Goal: Information Seeking & Learning: Learn about a topic

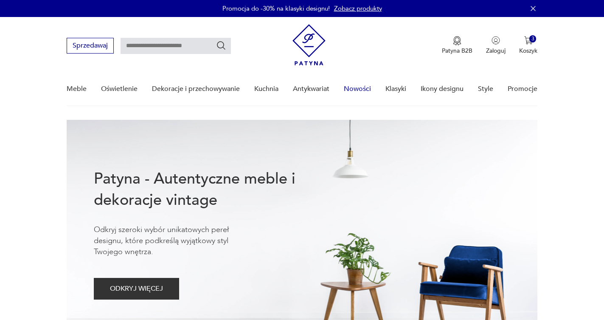
click at [353, 87] on link "Nowości" at bounding box center [357, 89] width 27 height 33
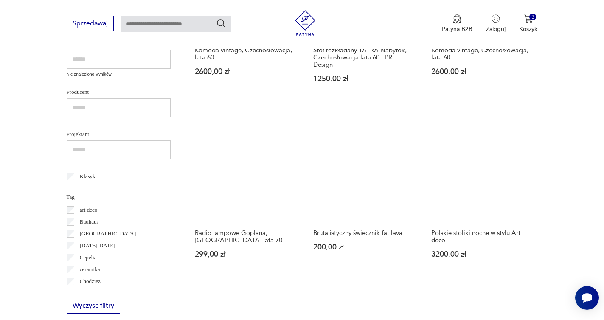
scroll to position [340, 0]
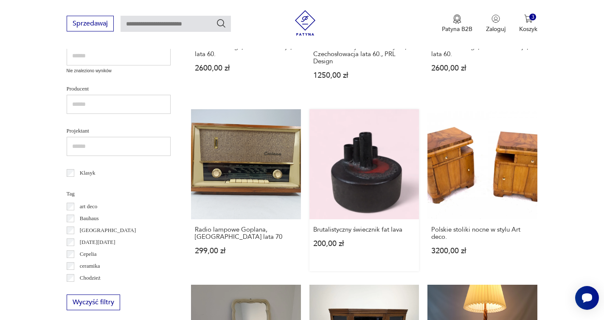
click at [310, 134] on link "Brutalistyczny świecznik fat lava 200,00 zł" at bounding box center [365, 190] width 110 height 162
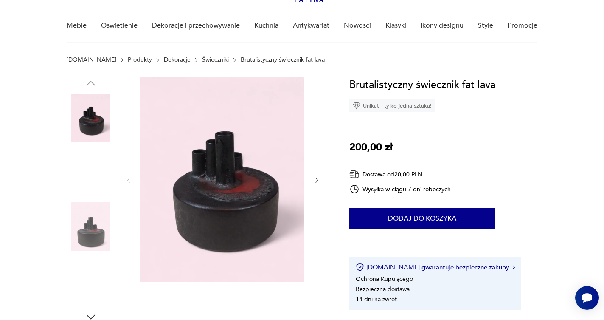
scroll to position [80, 0]
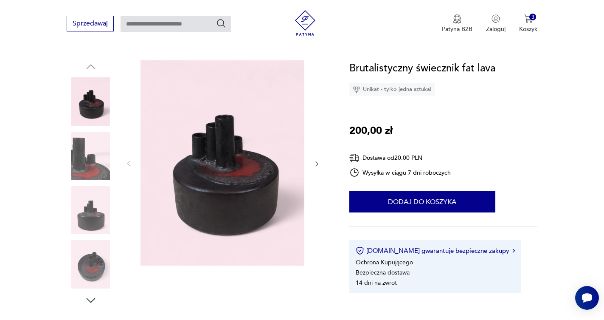
click at [317, 160] on icon "button" at bounding box center [316, 163] width 7 height 7
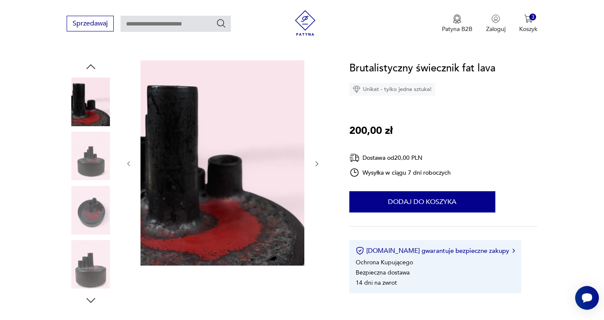
click at [317, 160] on icon "button" at bounding box center [316, 163] width 7 height 7
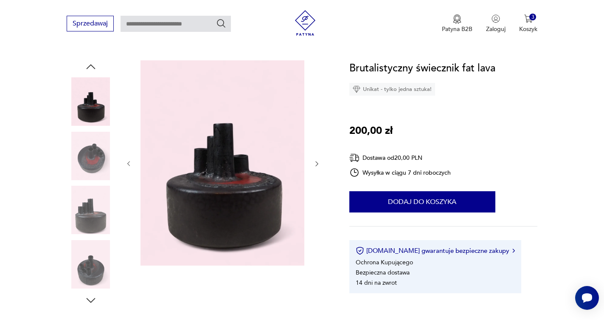
click at [317, 160] on icon "button" at bounding box center [316, 163] width 7 height 7
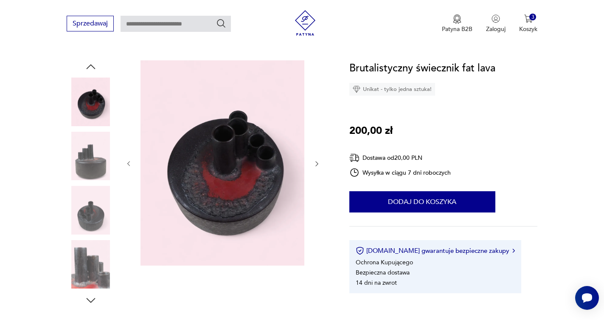
click at [317, 160] on icon "button" at bounding box center [316, 163] width 7 height 7
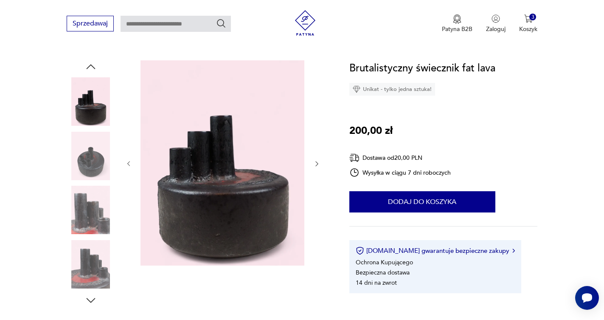
click at [317, 160] on icon "button" at bounding box center [316, 163] width 7 height 7
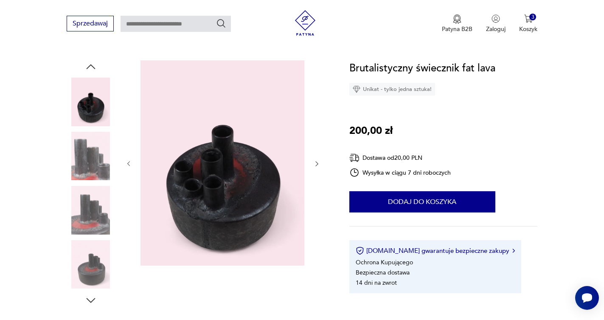
click at [317, 160] on icon "button" at bounding box center [316, 163] width 7 height 7
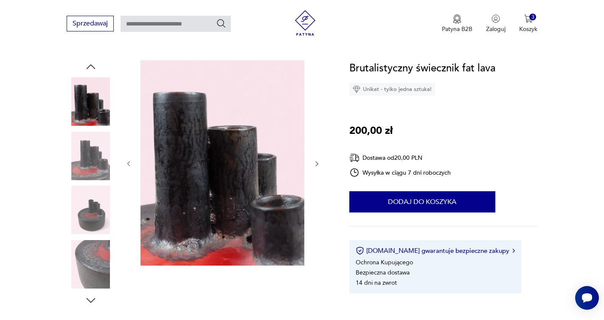
click at [317, 160] on icon "button" at bounding box center [316, 163] width 7 height 7
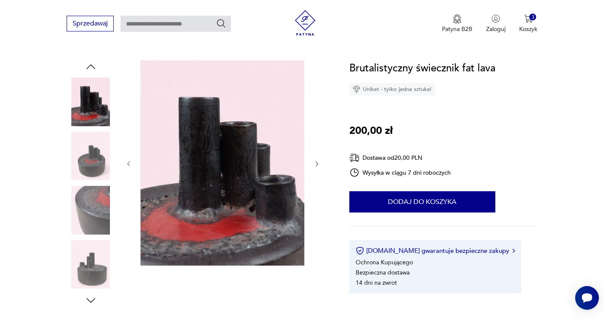
click at [317, 160] on icon "button" at bounding box center [316, 163] width 7 height 7
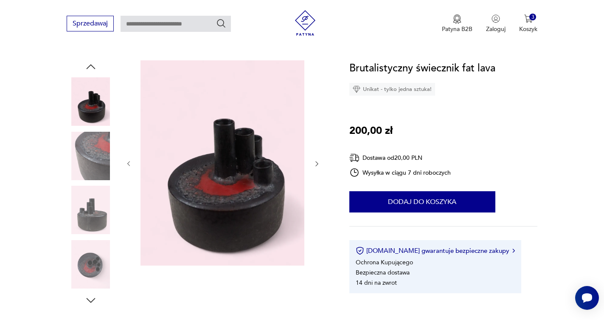
click at [317, 160] on icon "button" at bounding box center [316, 163] width 7 height 7
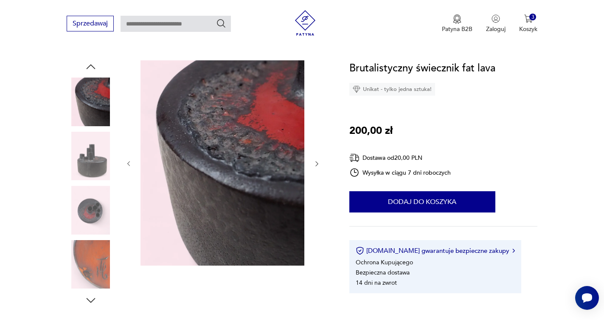
click at [317, 160] on icon "button" at bounding box center [316, 163] width 7 height 7
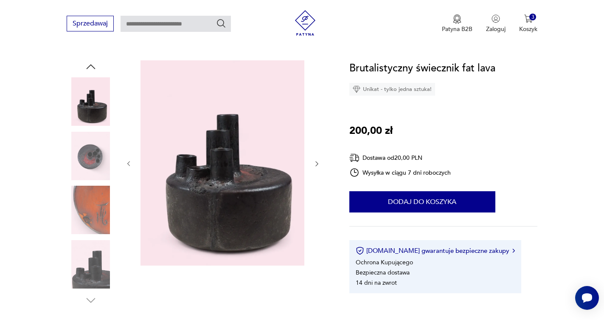
click at [317, 160] on icon "button" at bounding box center [316, 163] width 7 height 7
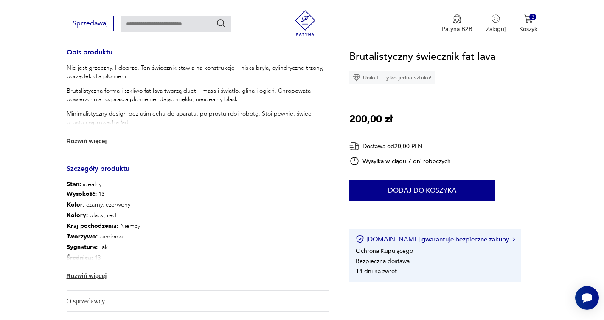
scroll to position [355, 0]
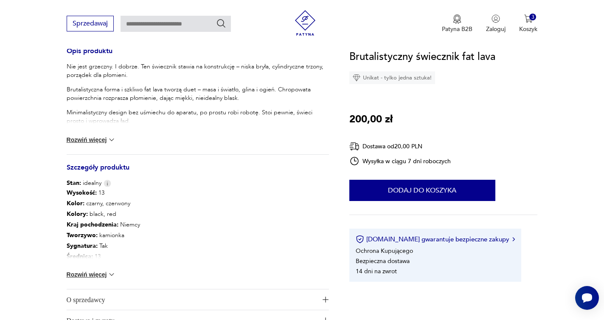
click at [104, 275] on button "Rozwiń więcej" at bounding box center [91, 274] width 49 height 8
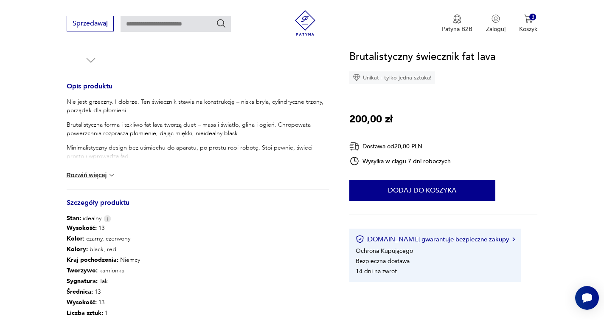
scroll to position [283, 0]
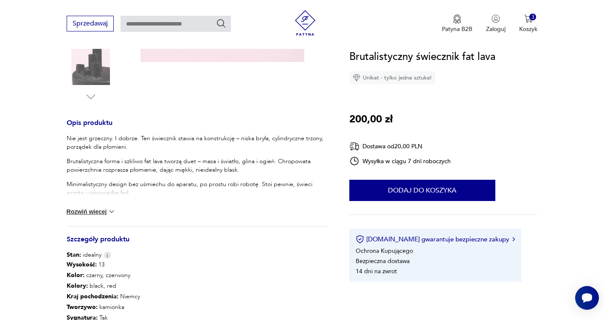
click at [90, 210] on button "Rozwiń więcej" at bounding box center [91, 211] width 49 height 8
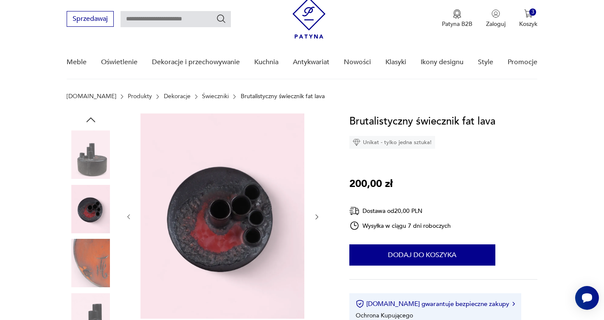
scroll to position [28, 0]
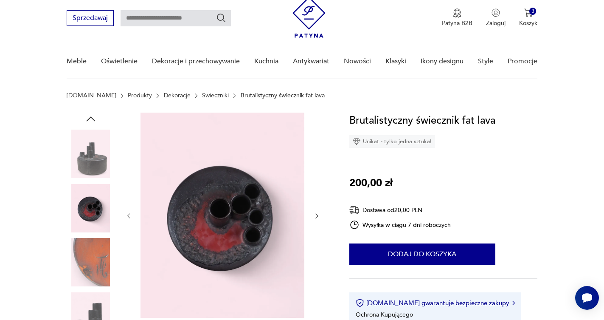
click at [95, 157] on img at bounding box center [91, 154] width 48 height 48
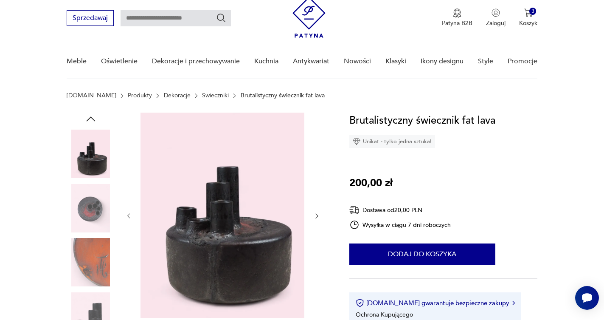
click at [130, 217] on icon "button" at bounding box center [128, 215] width 7 height 7
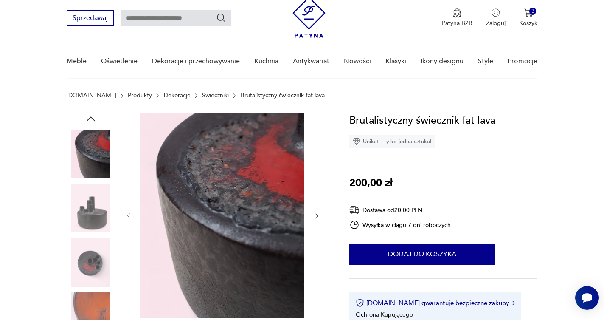
click at [130, 217] on icon "button" at bounding box center [128, 215] width 7 height 7
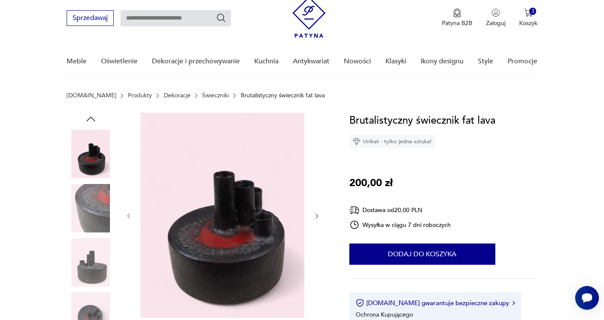
click at [130, 217] on icon "button" at bounding box center [128, 215] width 7 height 7
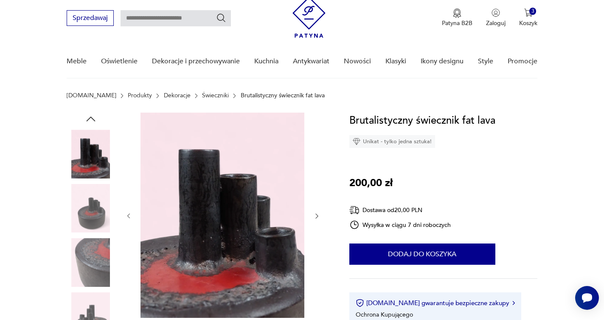
click at [130, 217] on icon "button" at bounding box center [128, 215] width 7 height 7
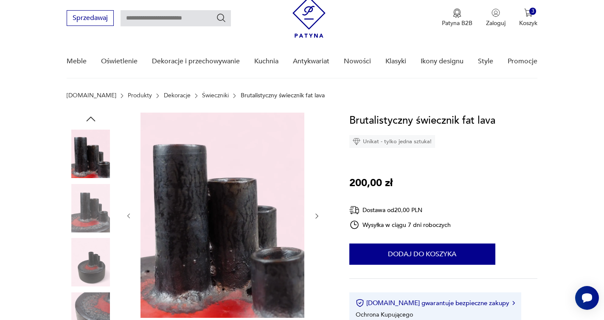
click at [130, 217] on icon "button" at bounding box center [128, 215] width 7 height 7
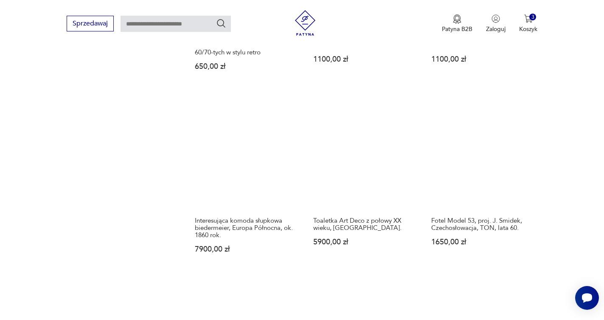
scroll to position [700, 0]
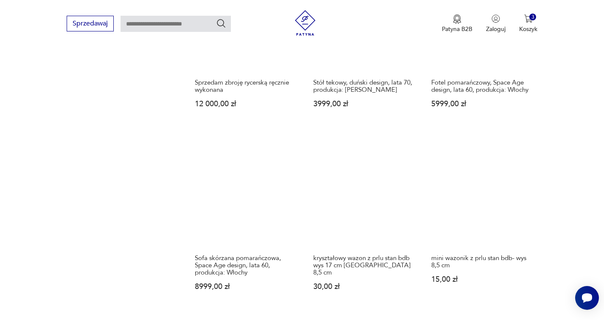
scroll to position [670, 0]
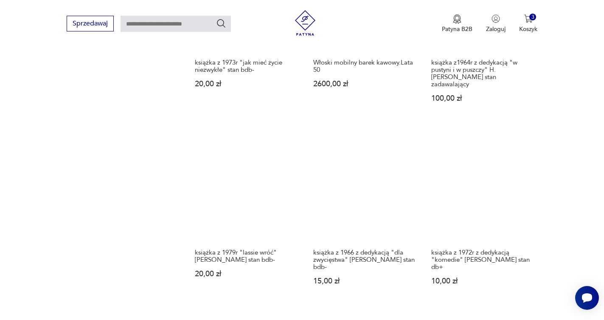
scroll to position [674, 0]
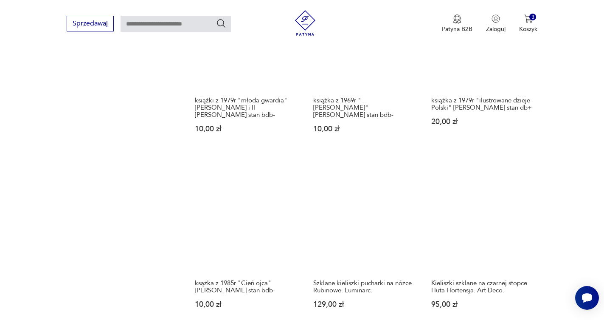
scroll to position [661, 0]
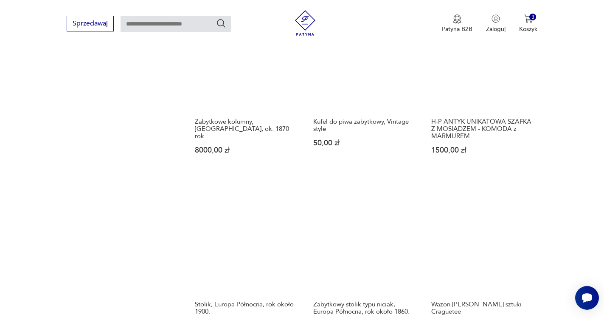
scroll to position [636, 0]
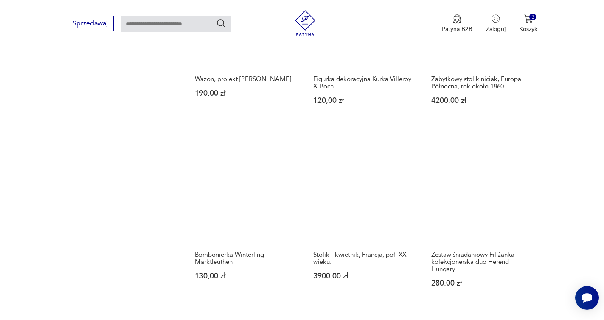
scroll to position [659, 0]
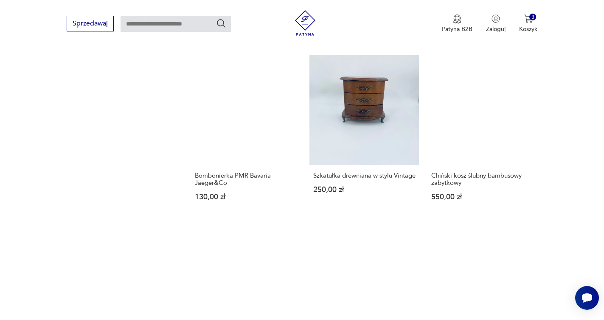
scroll to position [733, 0]
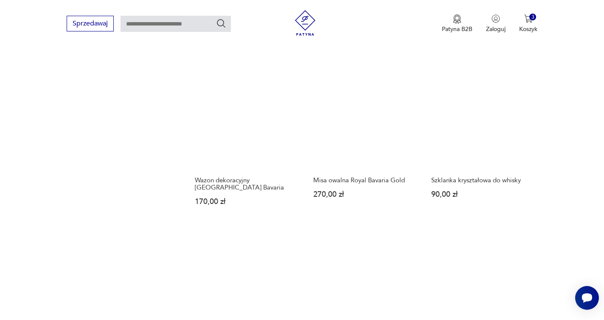
scroll to position [728, 0]
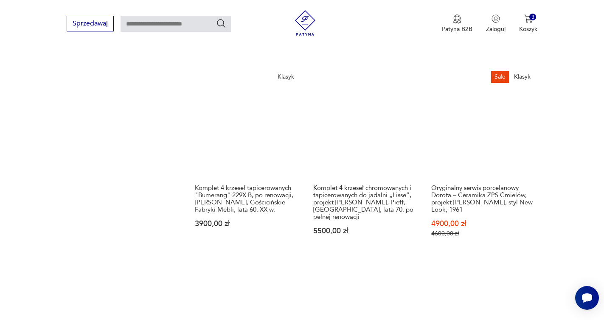
scroll to position [721, 0]
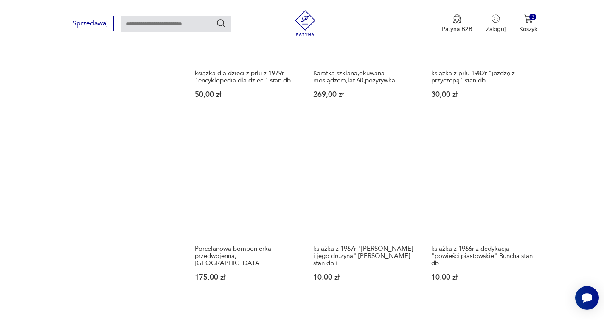
scroll to position [674, 0]
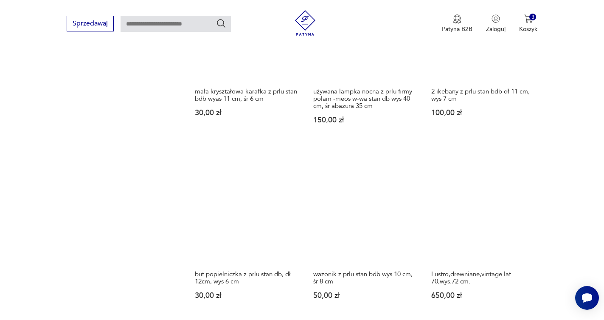
scroll to position [668, 0]
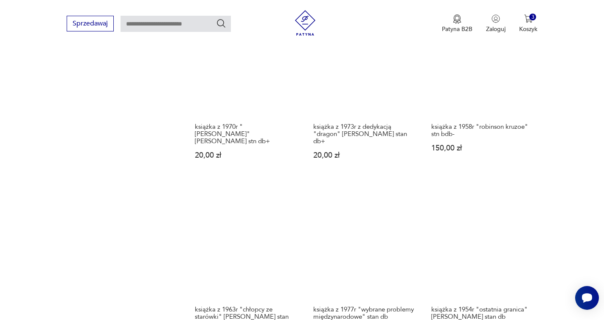
scroll to position [655, 0]
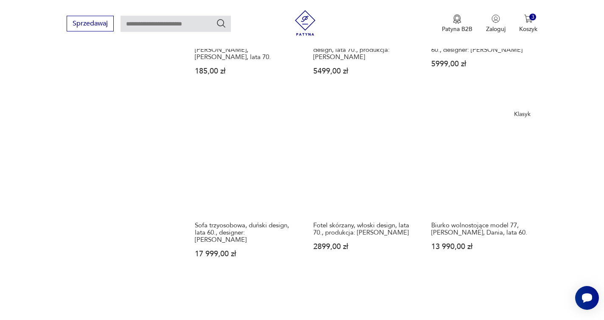
scroll to position [719, 0]
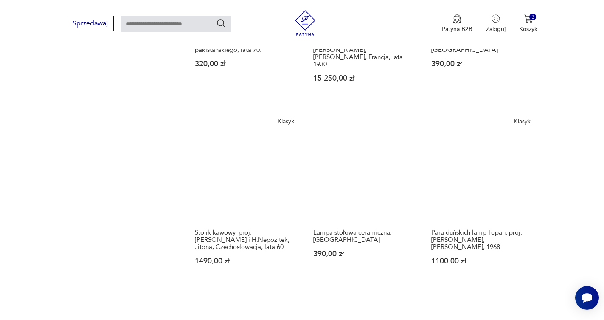
scroll to position [784, 0]
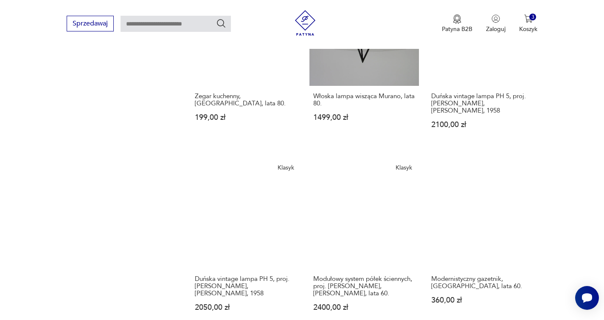
scroll to position [654, 0]
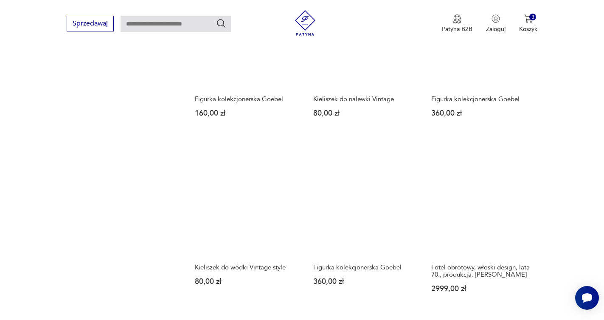
scroll to position [737, 0]
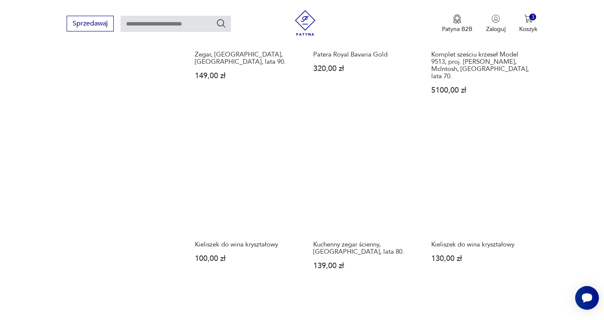
scroll to position [709, 0]
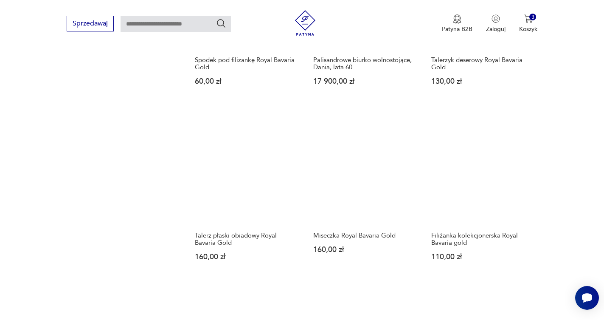
scroll to position [683, 0]
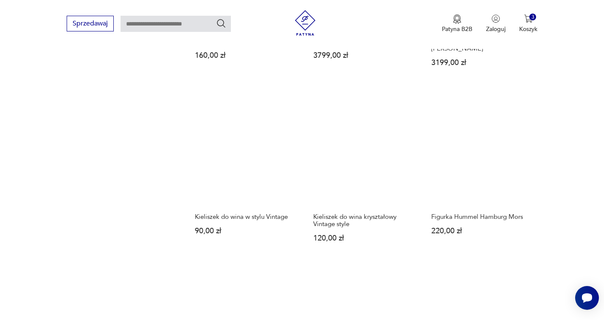
scroll to position [728, 0]
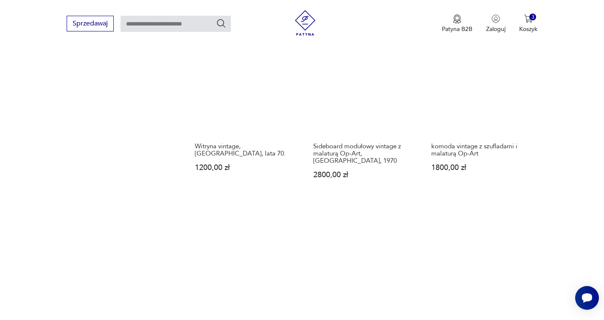
scroll to position [806, 0]
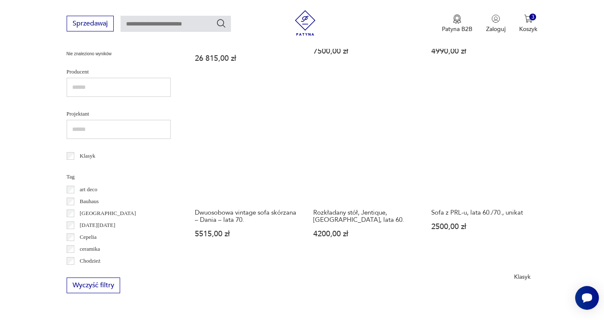
scroll to position [363, 0]
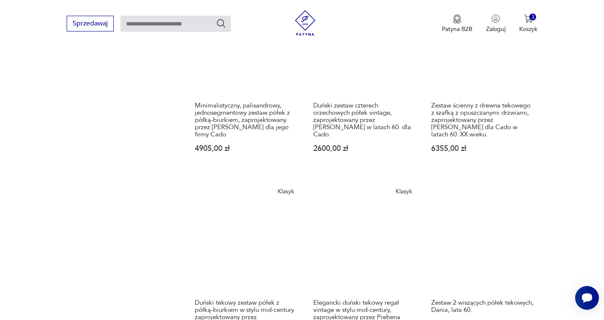
scroll to position [851, 0]
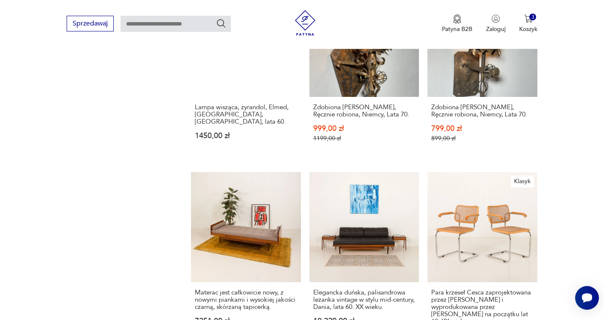
scroll to position [709, 0]
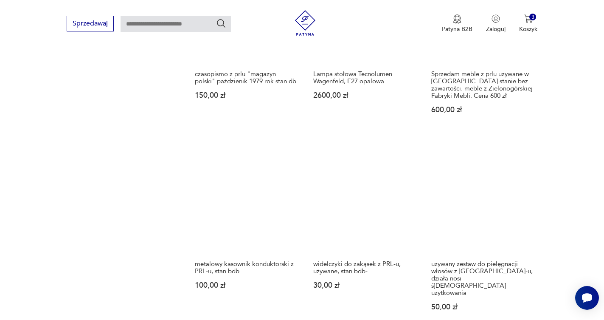
scroll to position [700, 0]
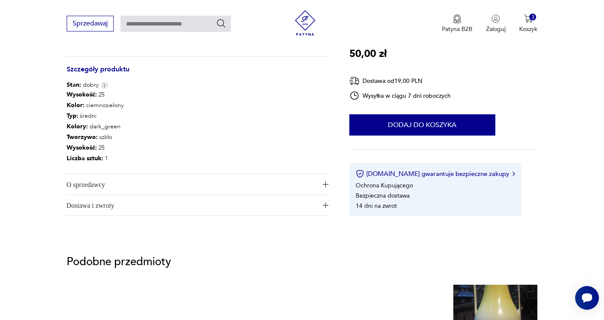
scroll to position [389, 0]
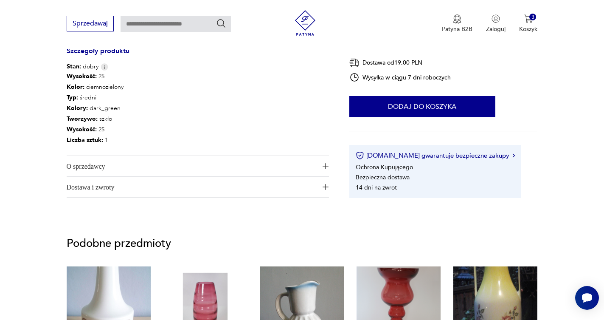
click at [108, 167] on span "O sprzedawcy" at bounding box center [192, 166] width 251 height 20
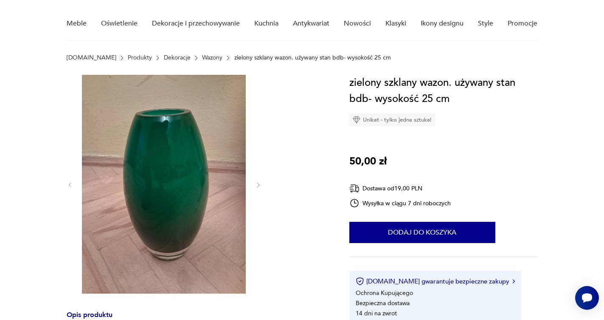
scroll to position [56, 0]
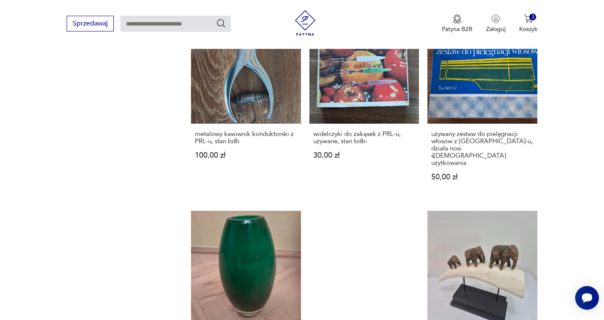
scroll to position [820, 0]
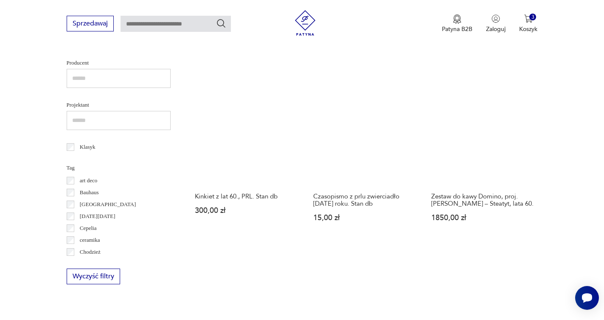
scroll to position [365, 0]
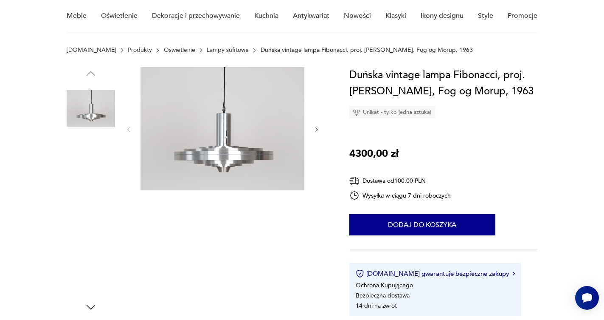
scroll to position [71, 0]
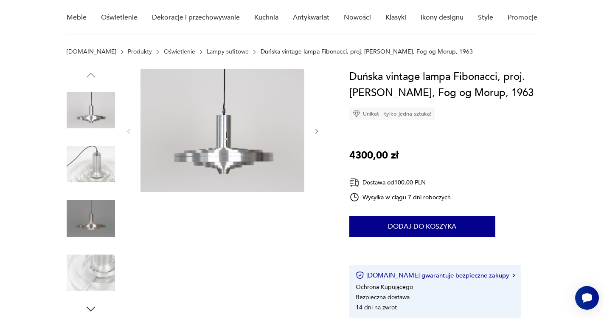
click at [315, 128] on icon "button" at bounding box center [316, 131] width 7 height 7
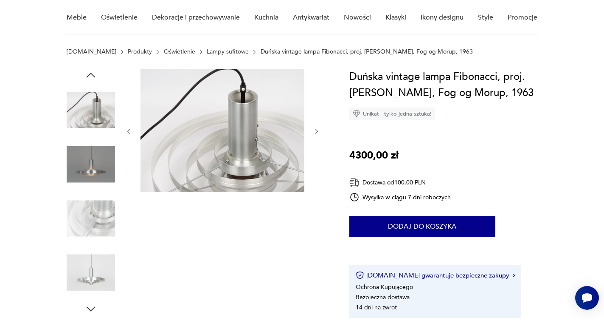
click at [315, 128] on icon "button" at bounding box center [316, 131] width 7 height 7
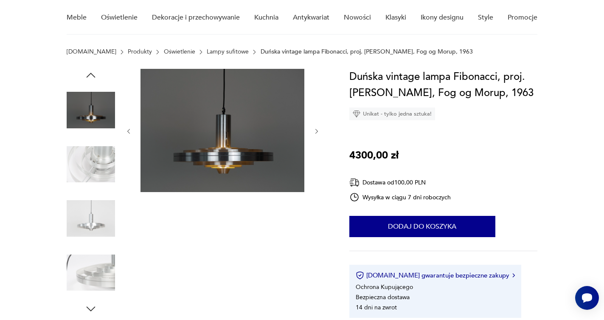
click at [315, 128] on icon "button" at bounding box center [316, 131] width 7 height 7
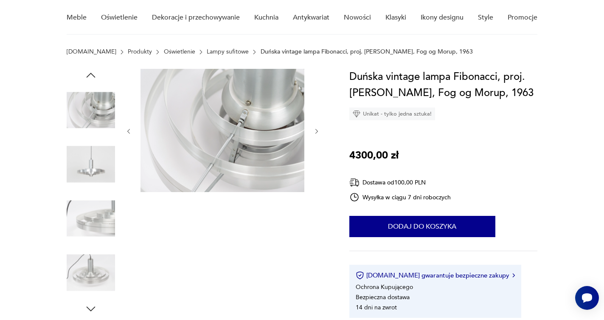
click at [315, 128] on icon "button" at bounding box center [316, 131] width 7 height 7
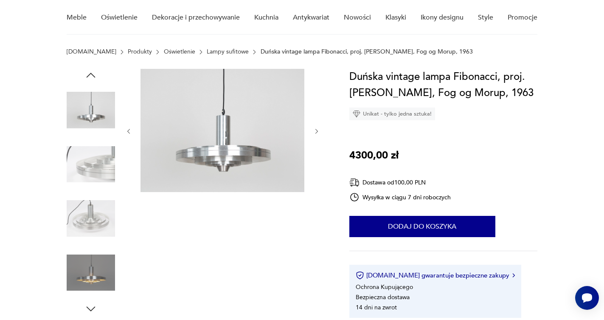
click at [315, 128] on icon "button" at bounding box center [316, 131] width 7 height 7
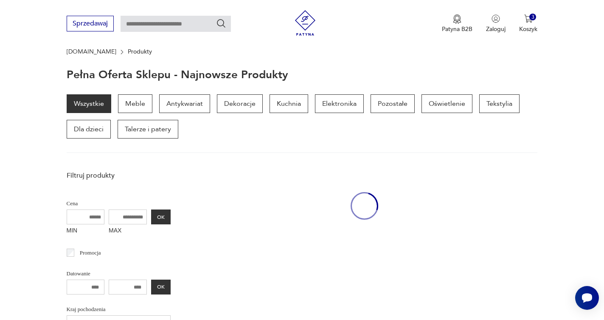
scroll to position [365, 0]
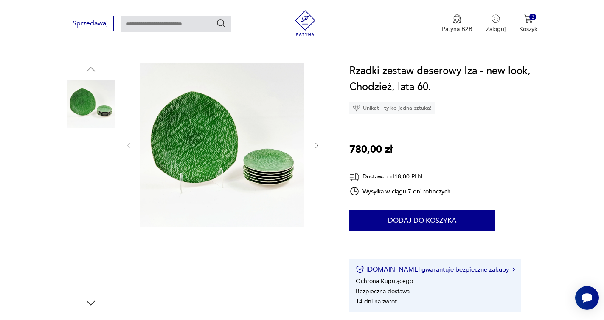
scroll to position [83, 0]
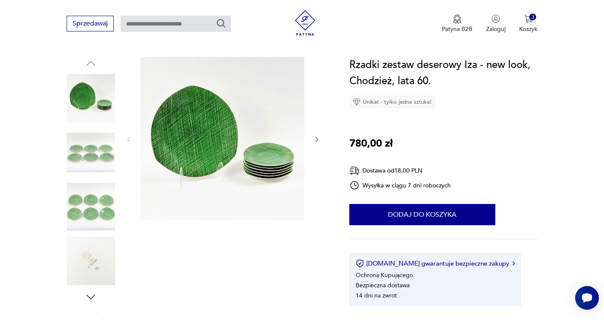
click at [316, 139] on icon "button" at bounding box center [316, 139] width 7 height 7
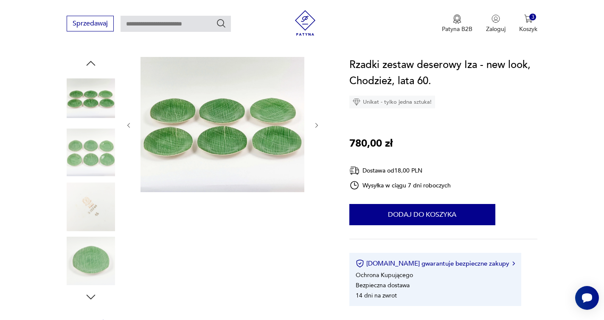
click at [315, 139] on div at bounding box center [222, 125] width 195 height 137
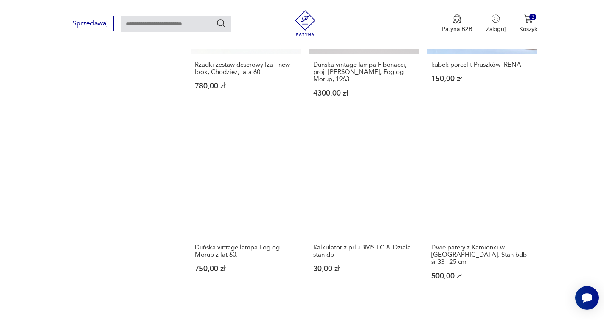
scroll to position [676, 0]
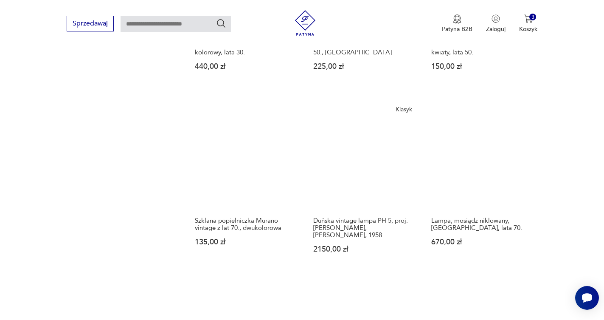
scroll to position [702, 0]
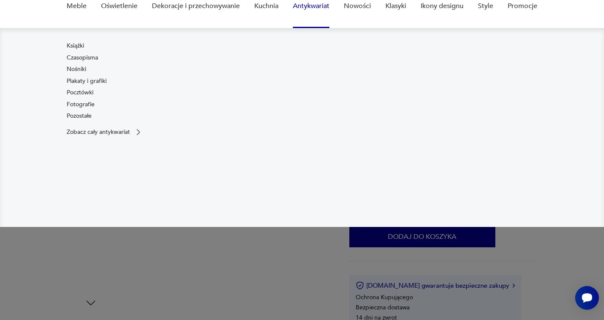
scroll to position [111, 0]
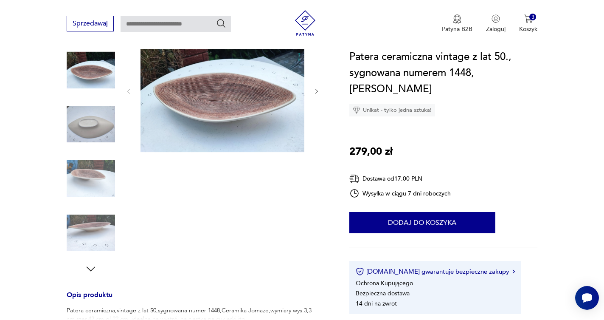
click at [317, 89] on icon "button" at bounding box center [316, 91] width 7 height 7
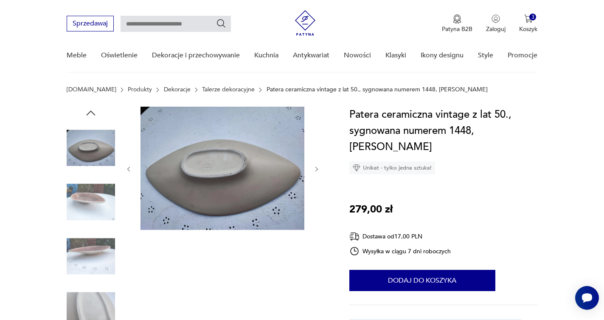
scroll to position [11, 0]
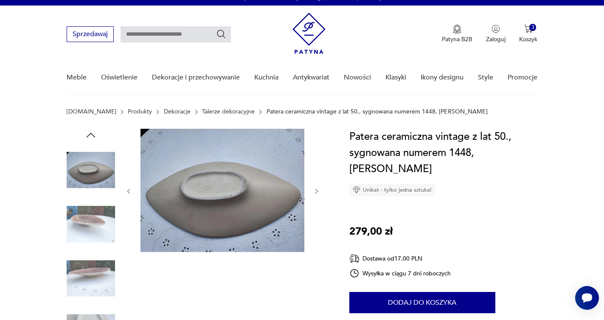
click at [317, 189] on icon "button" at bounding box center [316, 191] width 7 height 7
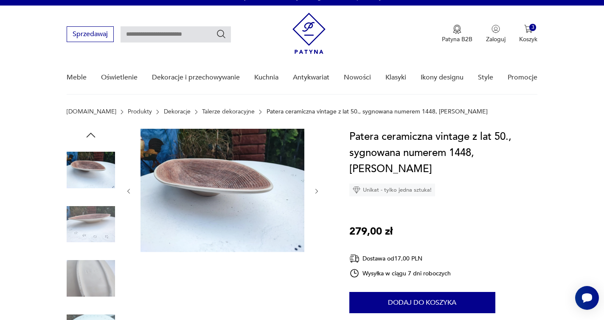
click at [317, 189] on icon "button" at bounding box center [316, 191] width 7 height 7
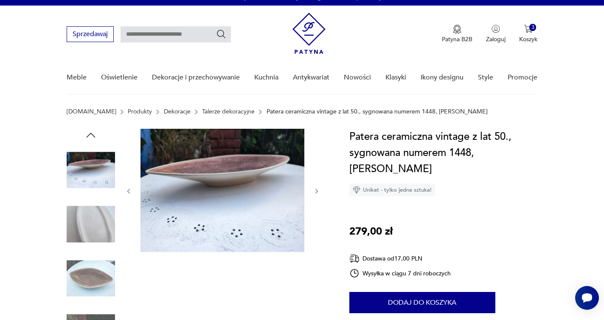
click at [317, 189] on icon "button" at bounding box center [316, 191] width 7 height 7
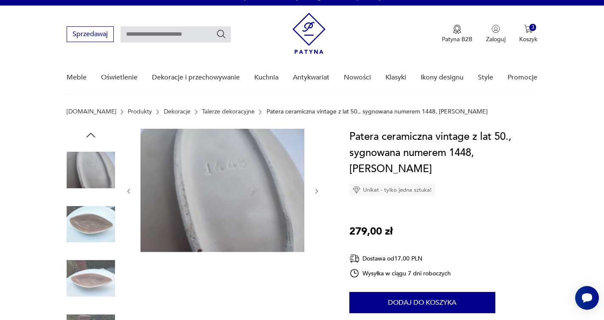
click at [317, 189] on icon "button" at bounding box center [316, 191] width 7 height 7
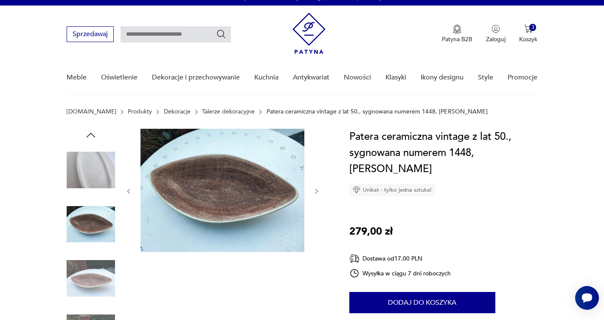
click at [229, 169] on img at bounding box center [223, 190] width 164 height 123
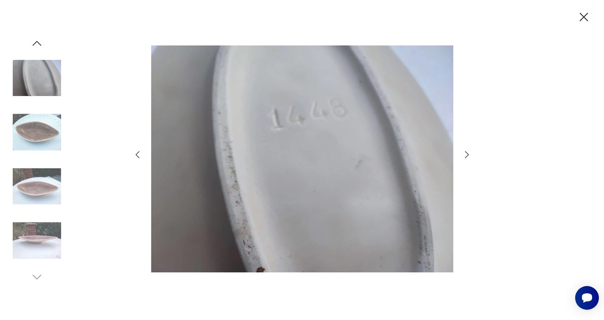
click at [42, 132] on img at bounding box center [37, 132] width 48 height 48
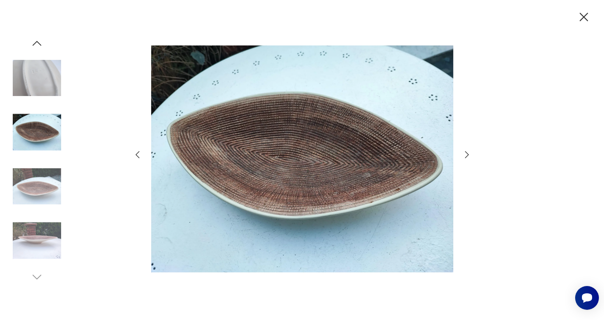
click at [581, 16] on icon "button" at bounding box center [584, 17] width 15 height 15
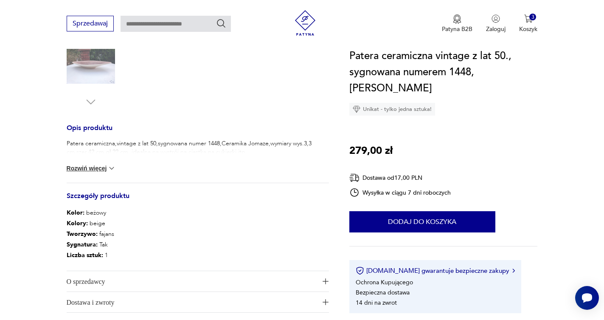
scroll to position [212, 0]
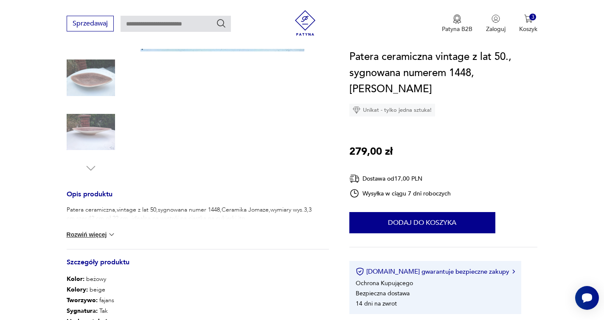
click at [103, 236] on button "Rozwiń więcej" at bounding box center [91, 234] width 49 height 8
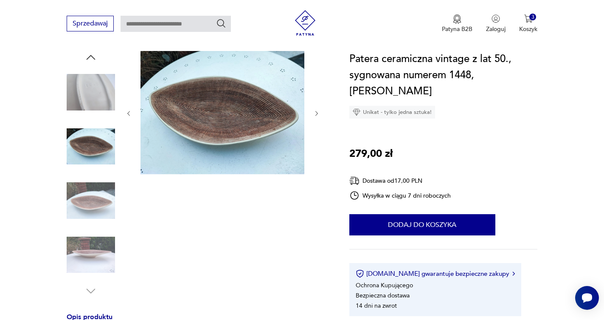
scroll to position [87, 0]
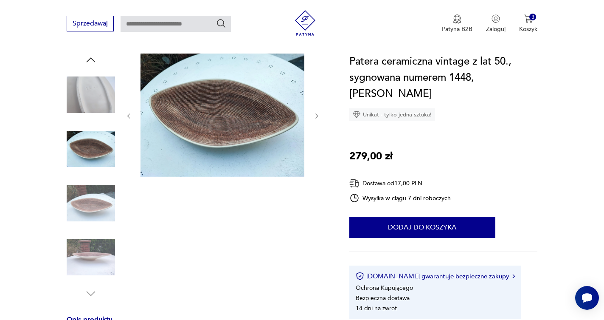
click at [93, 198] on img at bounding box center [91, 203] width 48 height 48
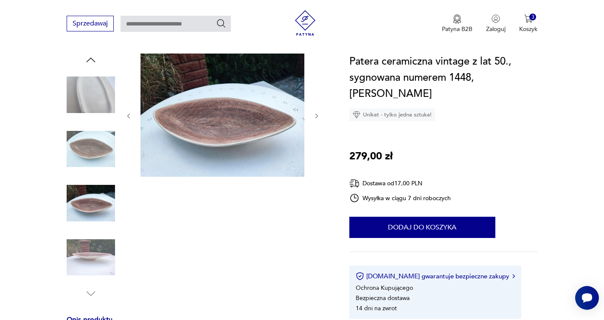
click at [229, 132] on img at bounding box center [223, 115] width 164 height 123
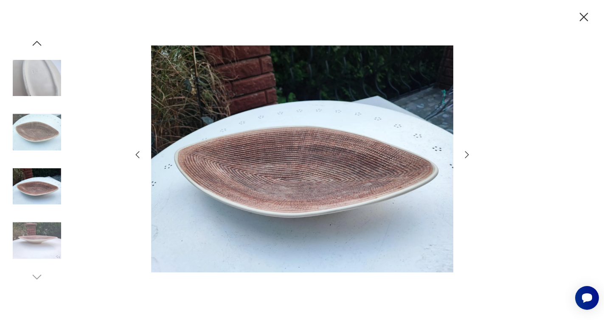
click at [580, 15] on icon "button" at bounding box center [584, 17] width 15 height 15
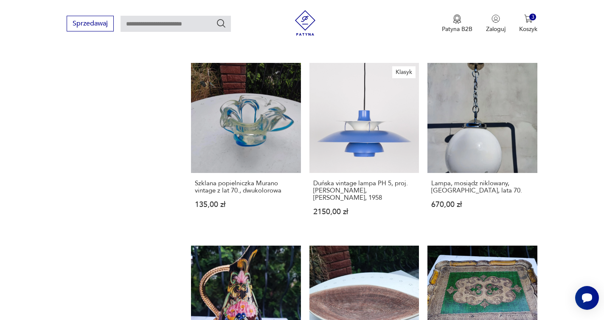
scroll to position [751, 0]
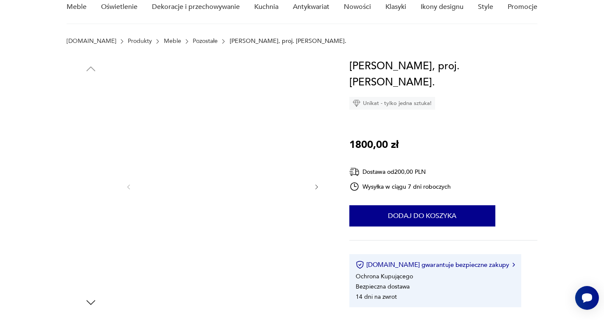
scroll to position [104, 0]
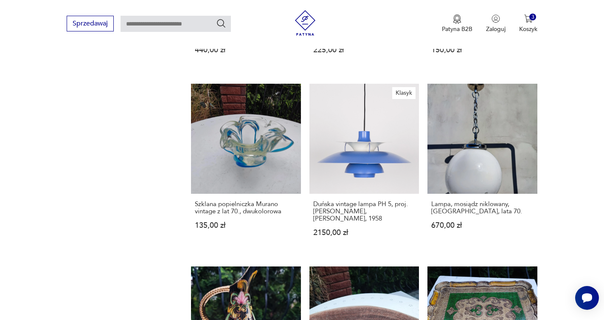
scroll to position [756, 0]
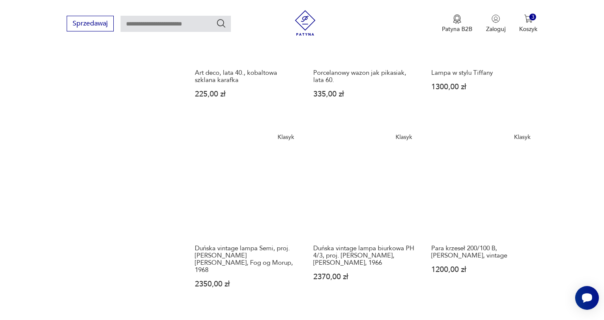
scroll to position [672, 0]
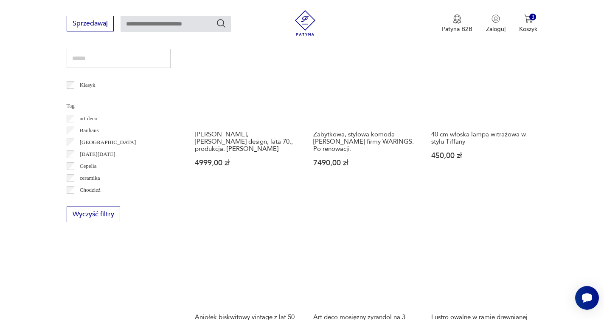
scroll to position [468, 0]
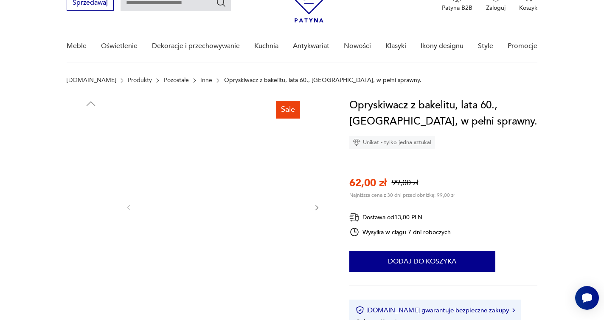
scroll to position [63, 0]
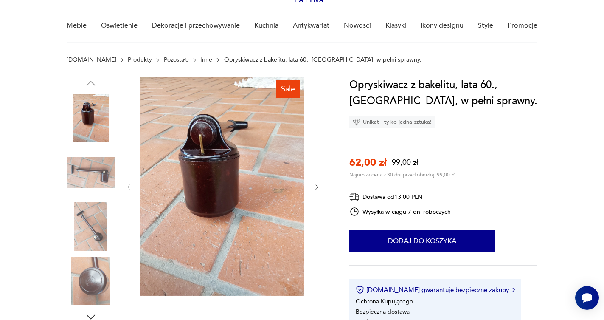
click at [316, 185] on icon "button" at bounding box center [317, 187] width 3 height 5
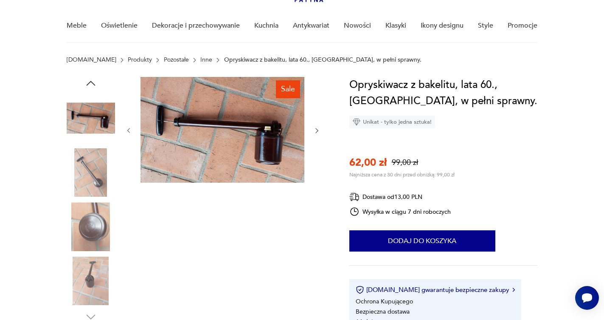
click at [316, 129] on icon "button" at bounding box center [317, 130] width 3 height 5
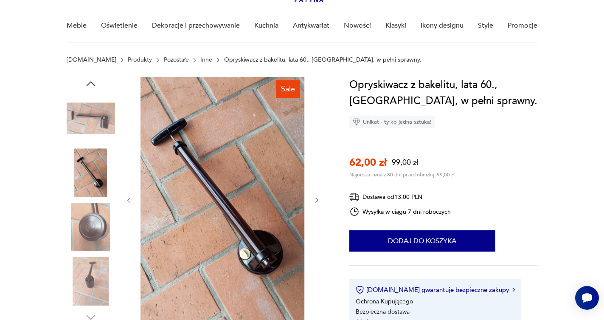
click at [315, 198] on icon "button" at bounding box center [316, 200] width 7 height 7
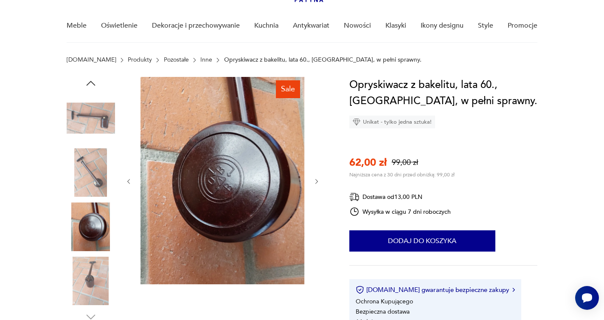
click at [316, 180] on icon "button" at bounding box center [317, 181] width 3 height 5
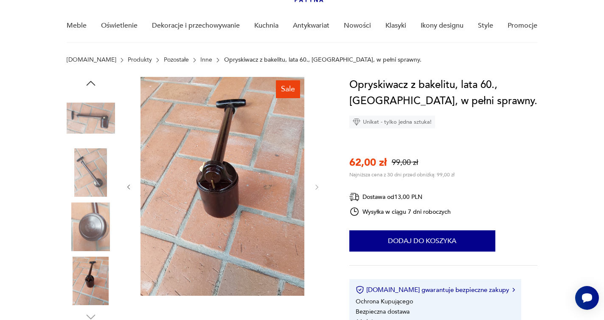
click at [316, 180] on div at bounding box center [222, 187] width 195 height 220
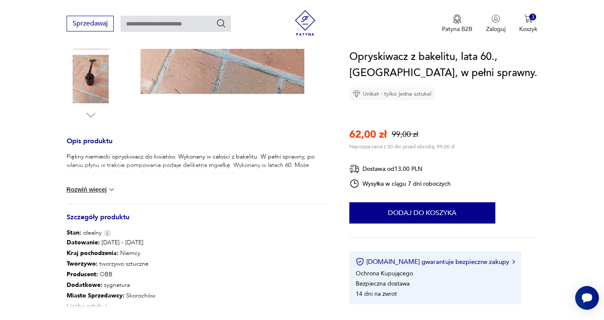
scroll to position [277, 0]
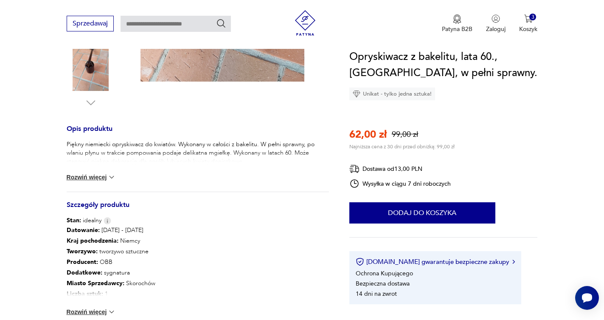
click at [101, 176] on button "Rozwiń więcej" at bounding box center [91, 177] width 49 height 8
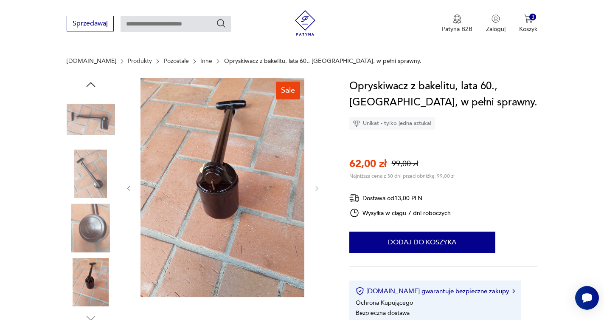
scroll to position [45, 0]
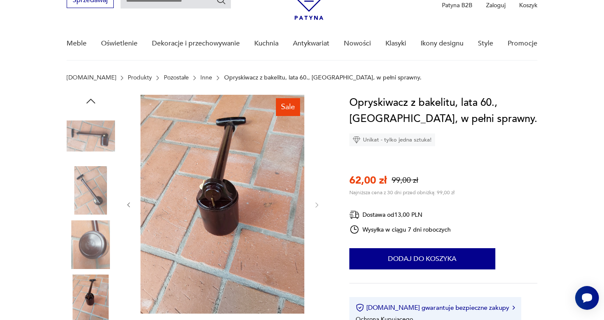
click at [94, 129] on img at bounding box center [91, 136] width 48 height 48
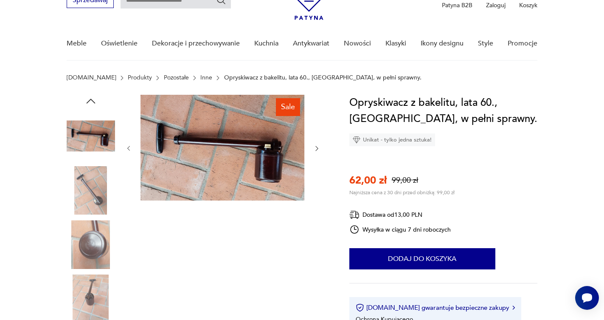
click at [186, 130] on img at bounding box center [223, 148] width 164 height 106
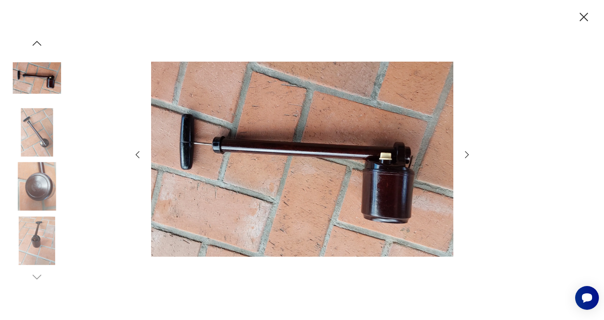
click at [580, 16] on icon "button" at bounding box center [584, 17] width 15 height 15
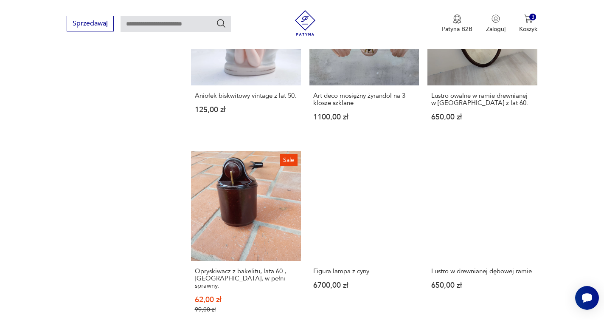
scroll to position [666, 0]
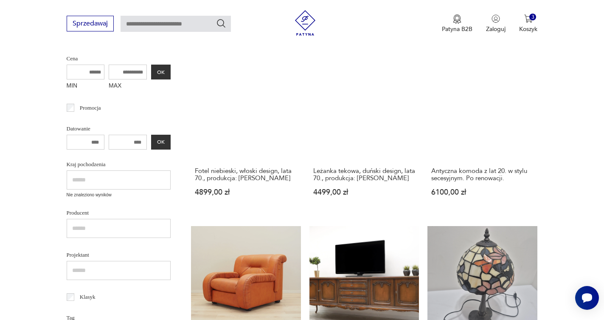
scroll to position [110, 0]
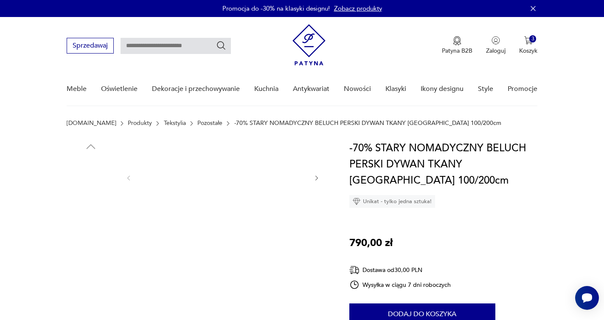
click at [213, 187] on img at bounding box center [223, 177] width 164 height 74
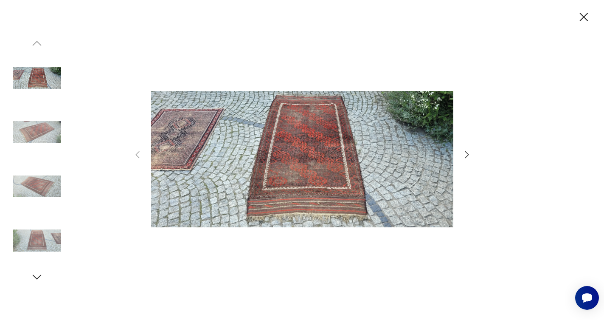
click at [584, 17] on icon "button" at bounding box center [584, 17] width 8 height 8
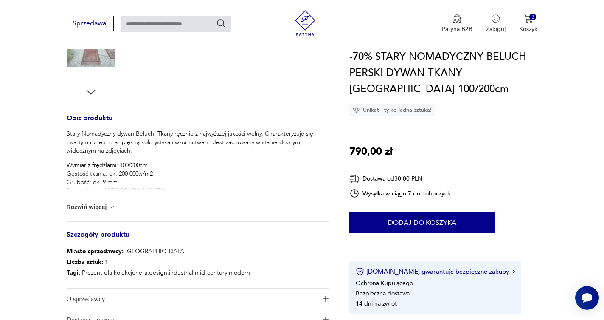
scroll to position [320, 0]
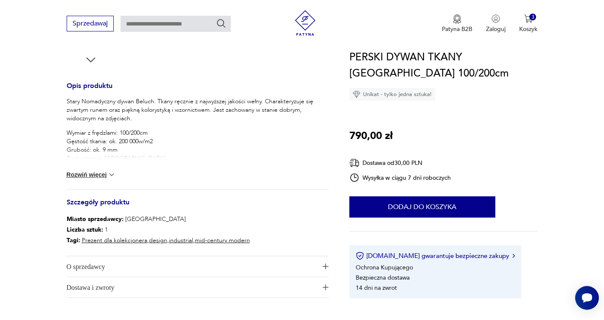
click at [92, 175] on button "Rozwiń więcej" at bounding box center [91, 174] width 49 height 8
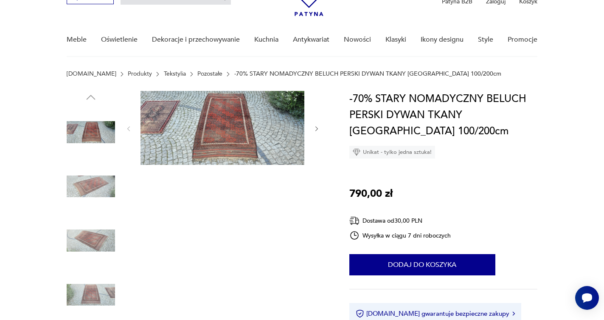
scroll to position [52, 0]
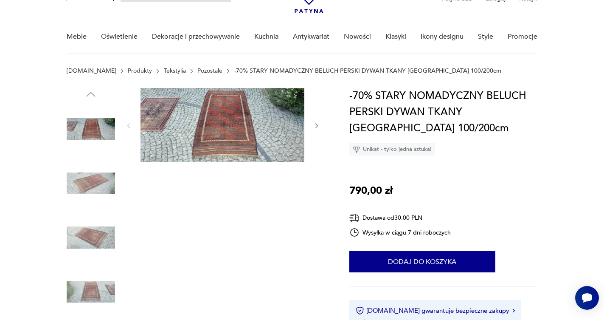
click at [88, 180] on img at bounding box center [91, 183] width 48 height 48
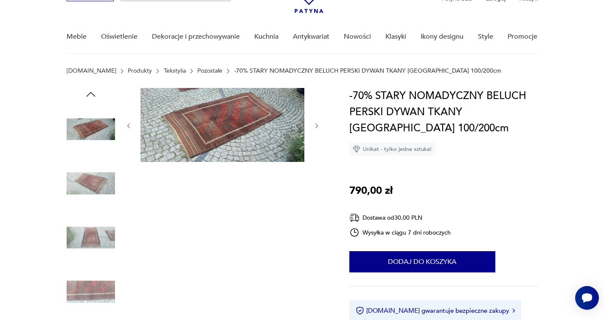
click at [214, 135] on img at bounding box center [223, 125] width 164 height 74
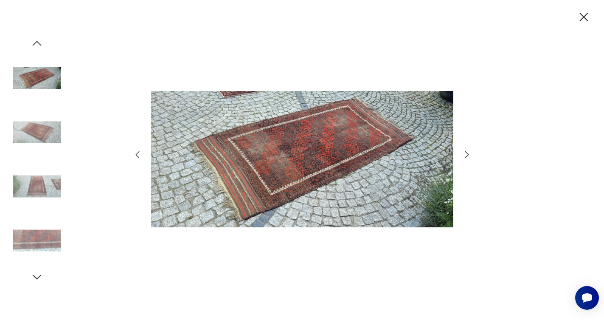
click at [584, 15] on icon "button" at bounding box center [584, 17] width 15 height 15
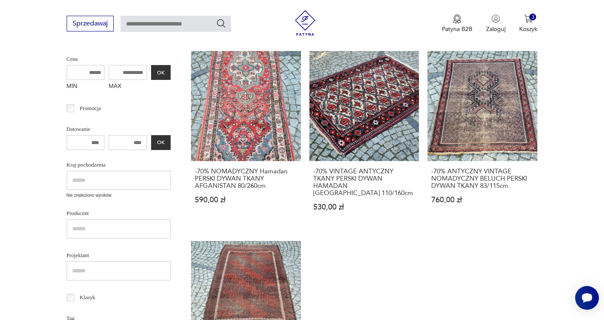
scroll to position [215, 0]
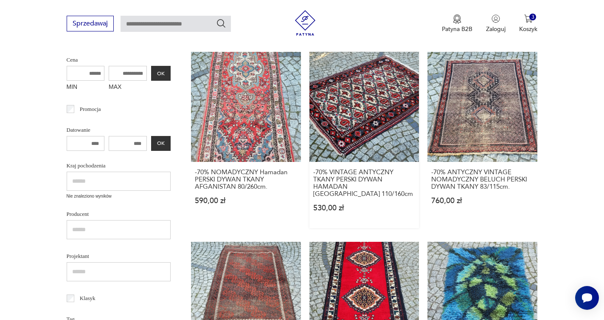
click at [329, 99] on link "-70% VINTAGE ANTYCZNY TKANY PERSKI DYWAN HAMADAN [GEOGRAPHIC_DATA] 110/160cm 53…" at bounding box center [365, 140] width 110 height 176
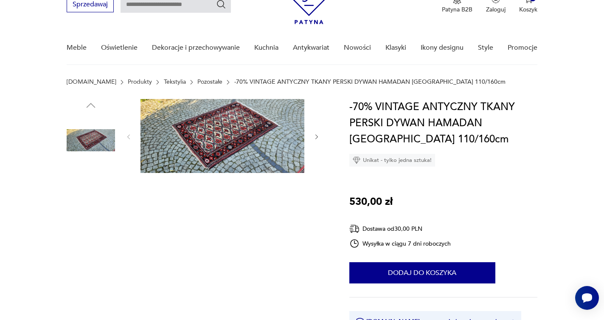
scroll to position [41, 0]
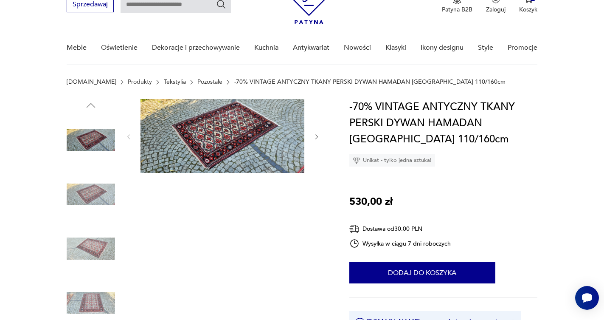
click at [228, 136] on img at bounding box center [223, 136] width 164 height 74
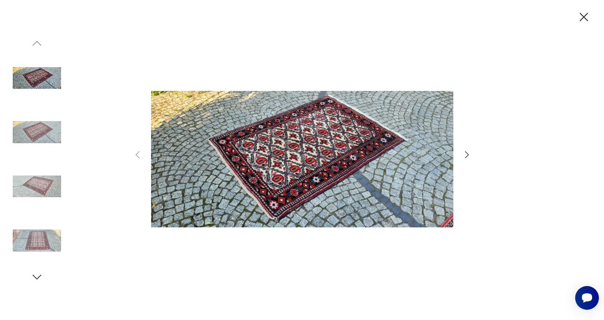
click at [579, 21] on icon "button" at bounding box center [584, 17] width 15 height 15
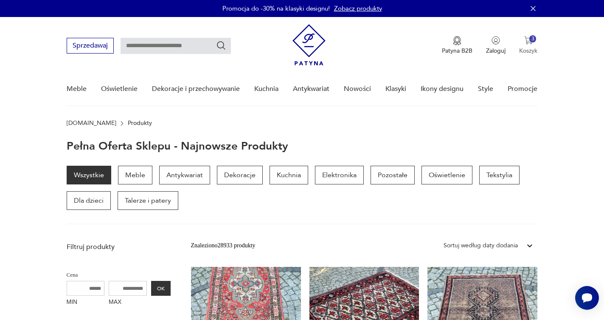
click at [529, 51] on p "Koszyk" at bounding box center [528, 51] width 18 height 8
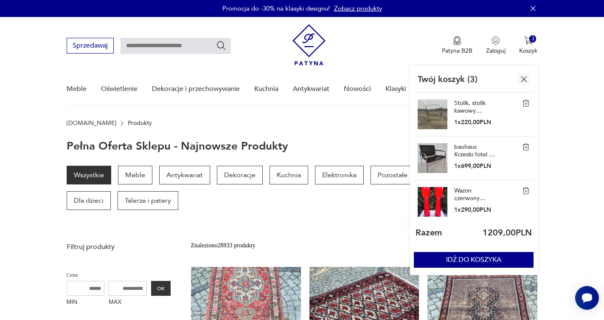
click at [440, 199] on img at bounding box center [433, 202] width 30 height 30
click at [464, 193] on link "Wazon czerwony płomień vintage z lat 70., szklany, cena za 1 sztukę" at bounding box center [475, 194] width 42 height 15
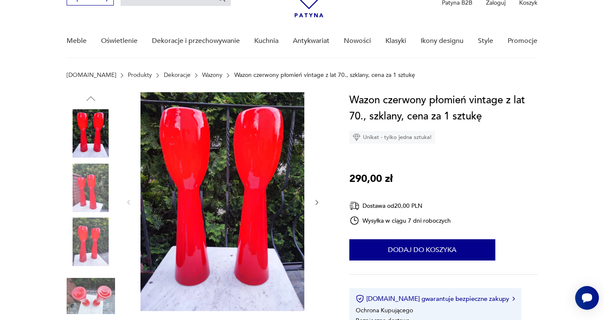
scroll to position [47, 0]
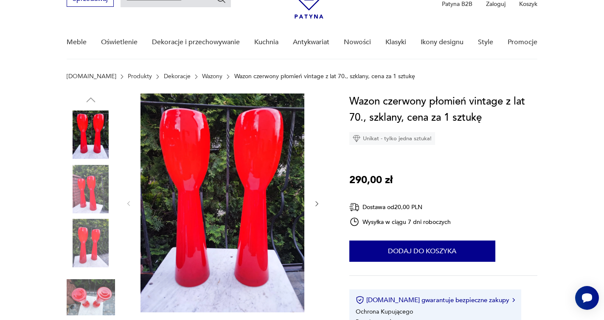
click at [316, 205] on icon "button" at bounding box center [316, 203] width 7 height 7
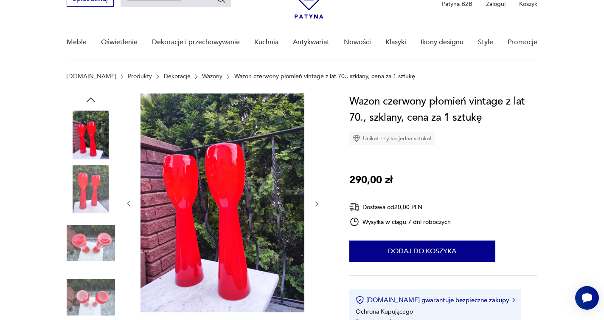
click at [316, 205] on icon "button" at bounding box center [316, 203] width 7 height 7
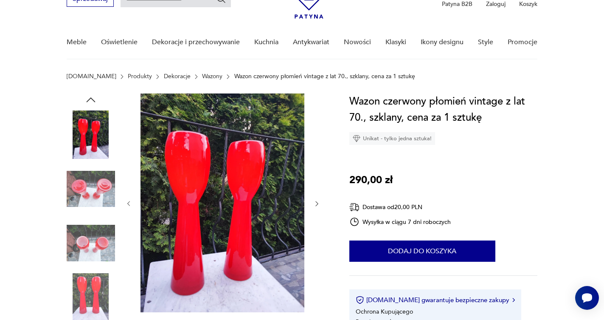
click at [316, 205] on icon "button" at bounding box center [316, 203] width 7 height 7
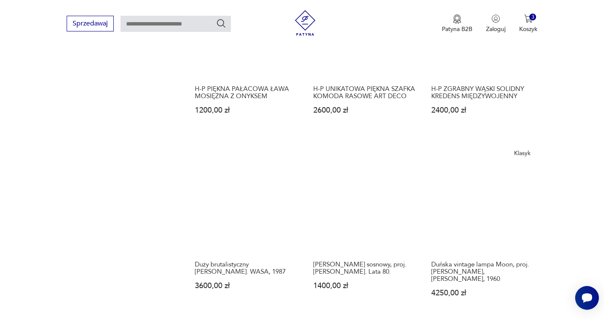
scroll to position [671, 0]
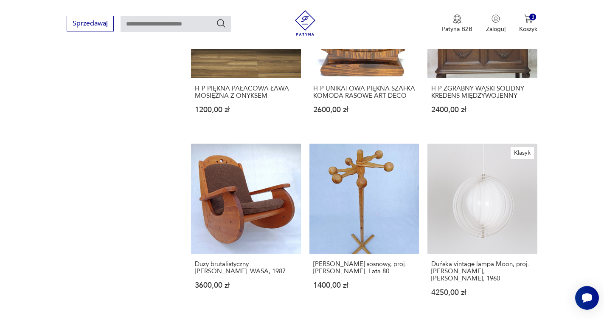
click at [511, 265] on div "Znaleziono 28933 produkty Filtruj Sortuj według daty dodania Sortuj według daty…" at bounding box center [364, 141] width 347 height 1149
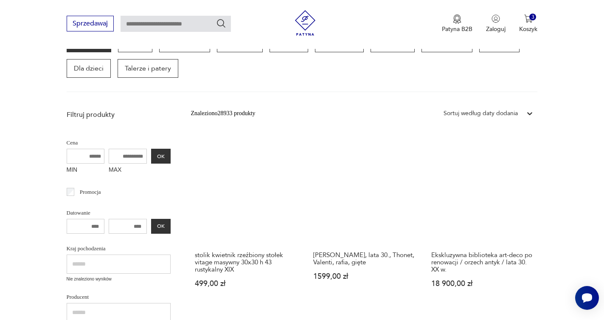
scroll to position [134, 0]
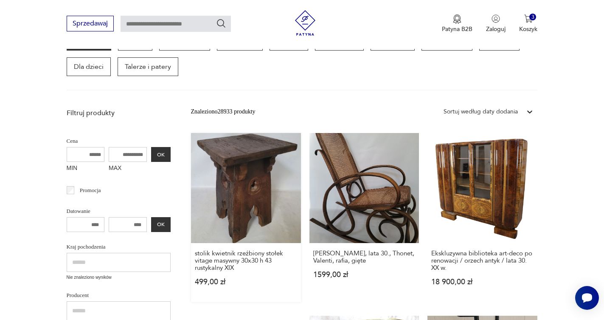
click at [191, 178] on link "stolik kwietnik rzeźbiony stołek vitage masywny 30x30 h 43 rustykalny XIX 499,0…" at bounding box center [246, 217] width 110 height 169
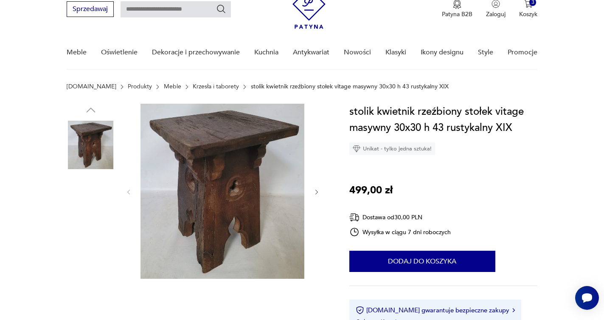
scroll to position [42, 0]
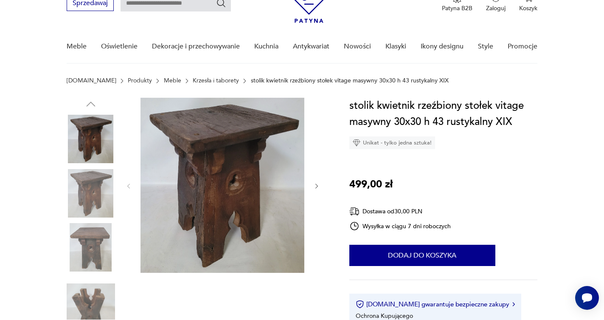
click at [316, 185] on icon "button" at bounding box center [316, 186] width 7 height 7
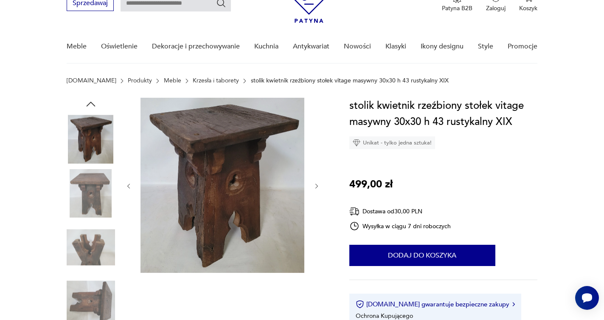
click at [316, 185] on icon "button" at bounding box center [316, 186] width 7 height 7
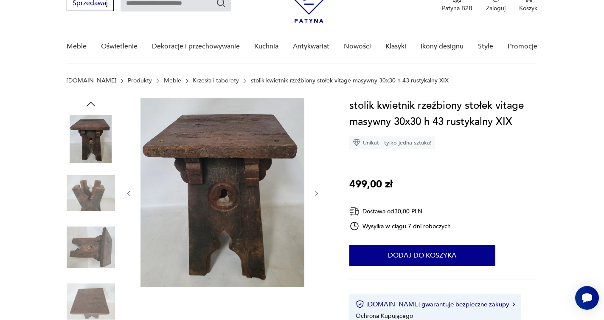
click at [316, 185] on div at bounding box center [222, 193] width 195 height 191
click at [315, 192] on icon "button" at bounding box center [316, 193] width 7 height 7
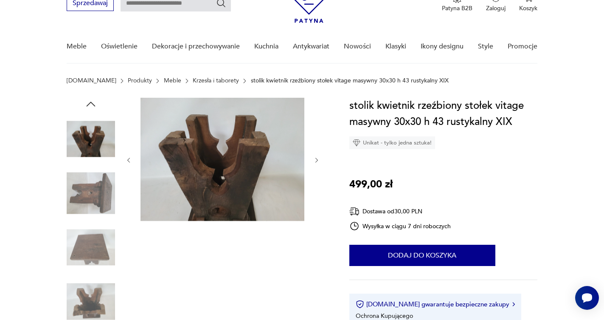
click at [318, 159] on icon "button" at bounding box center [316, 160] width 7 height 7
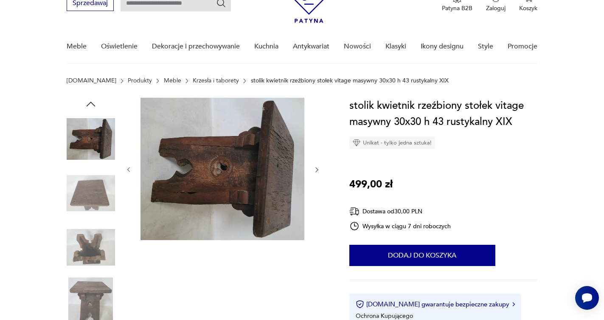
click at [317, 169] on icon "button" at bounding box center [317, 169] width 3 height 5
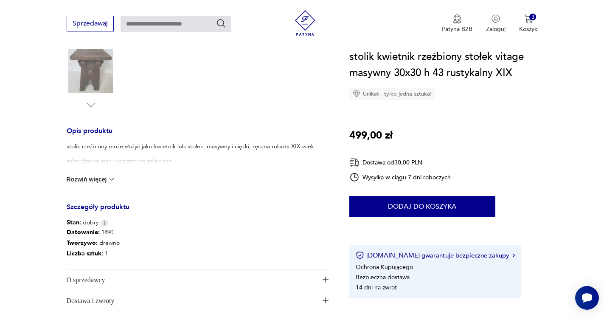
scroll to position [278, 0]
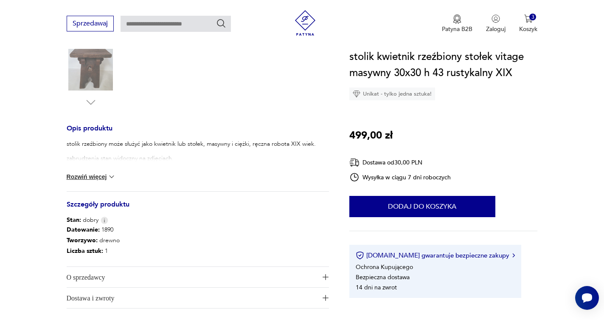
click at [96, 179] on button "Rozwiń więcej" at bounding box center [91, 176] width 49 height 8
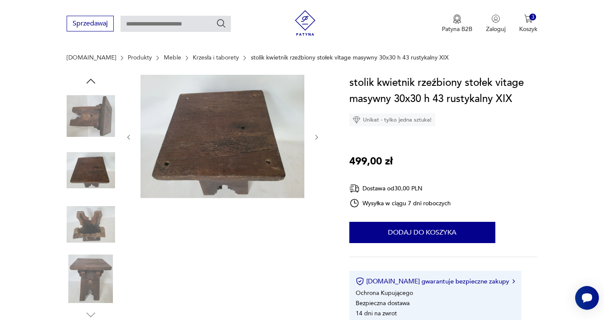
scroll to position [46, 0]
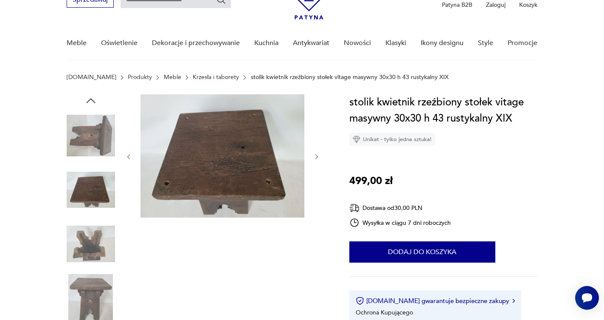
click at [97, 286] on img at bounding box center [91, 298] width 48 height 48
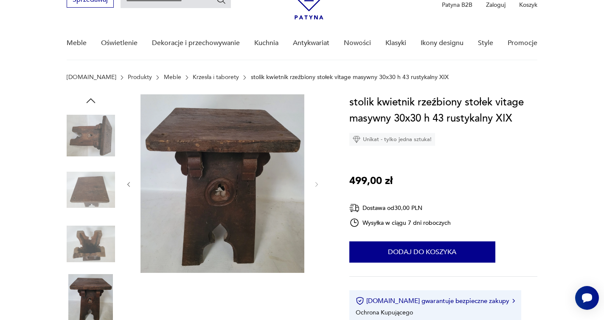
click at [89, 100] on icon "button" at bounding box center [90, 100] width 9 height 5
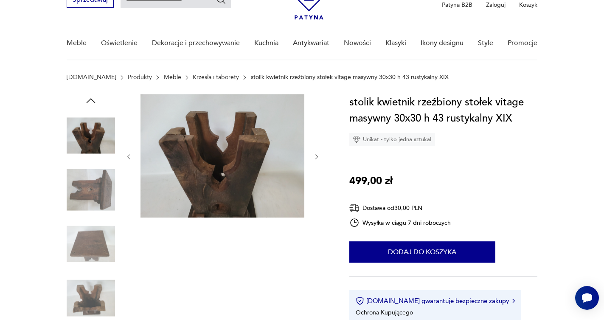
click at [89, 100] on icon "button" at bounding box center [90, 100] width 9 height 5
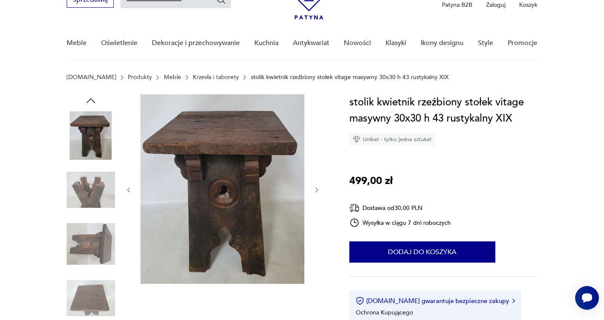
click at [229, 149] on img at bounding box center [223, 188] width 164 height 189
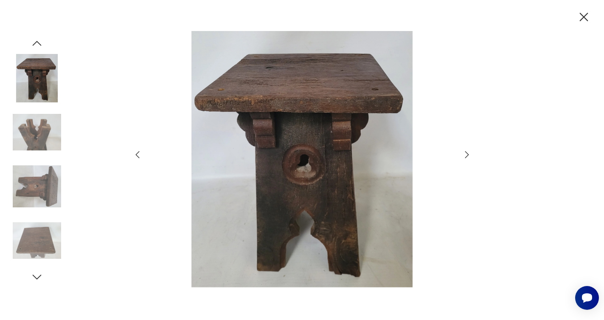
click at [467, 153] on icon "button" at bounding box center [467, 154] width 4 height 7
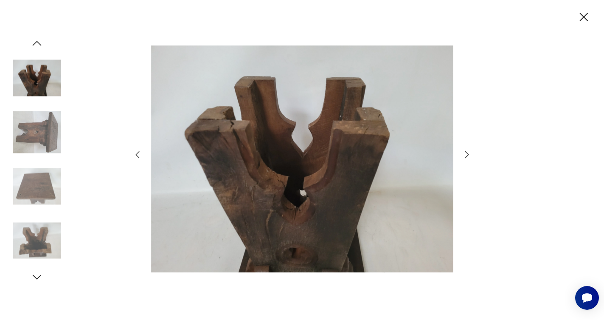
click at [467, 153] on icon "button" at bounding box center [467, 154] width 4 height 7
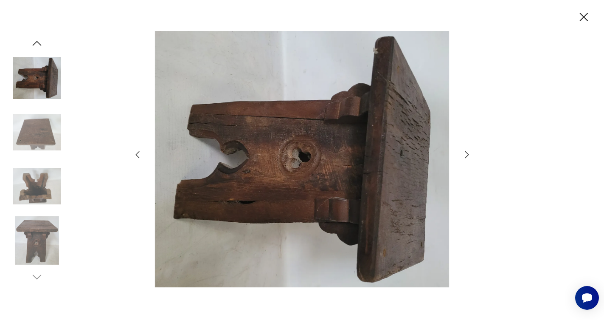
click at [467, 153] on icon "button" at bounding box center [467, 154] width 4 height 7
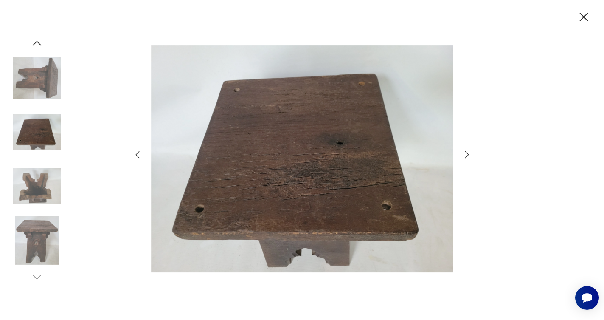
click at [467, 153] on icon "button" at bounding box center [467, 154] width 4 height 7
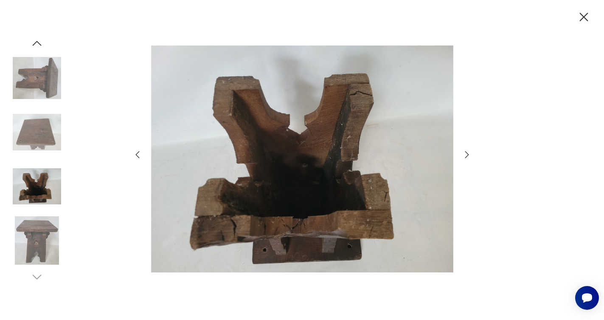
click at [467, 153] on icon "button" at bounding box center [467, 154] width 4 height 7
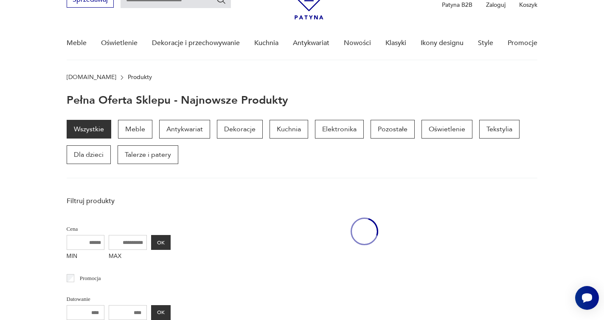
scroll to position [134, 0]
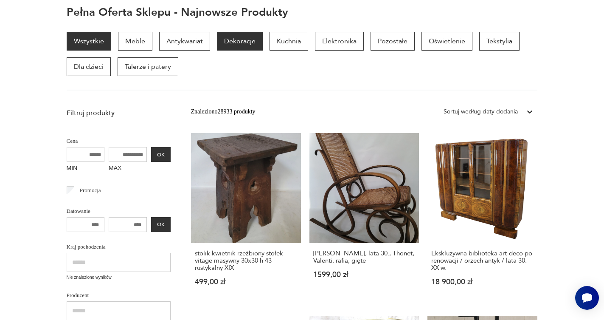
click at [239, 42] on p "Dekoracje" at bounding box center [240, 41] width 46 height 19
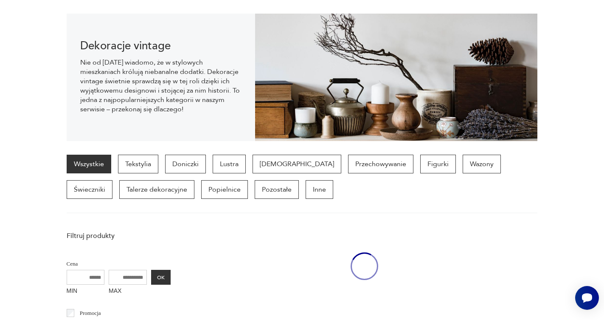
scroll to position [85, 0]
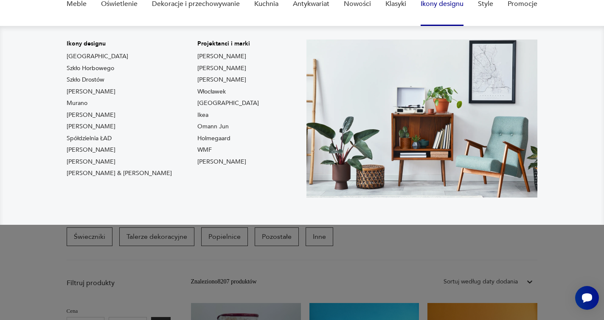
click at [451, 3] on link "Ikony designu" at bounding box center [442, 4] width 43 height 33
